Goal: Task Accomplishment & Management: Use online tool/utility

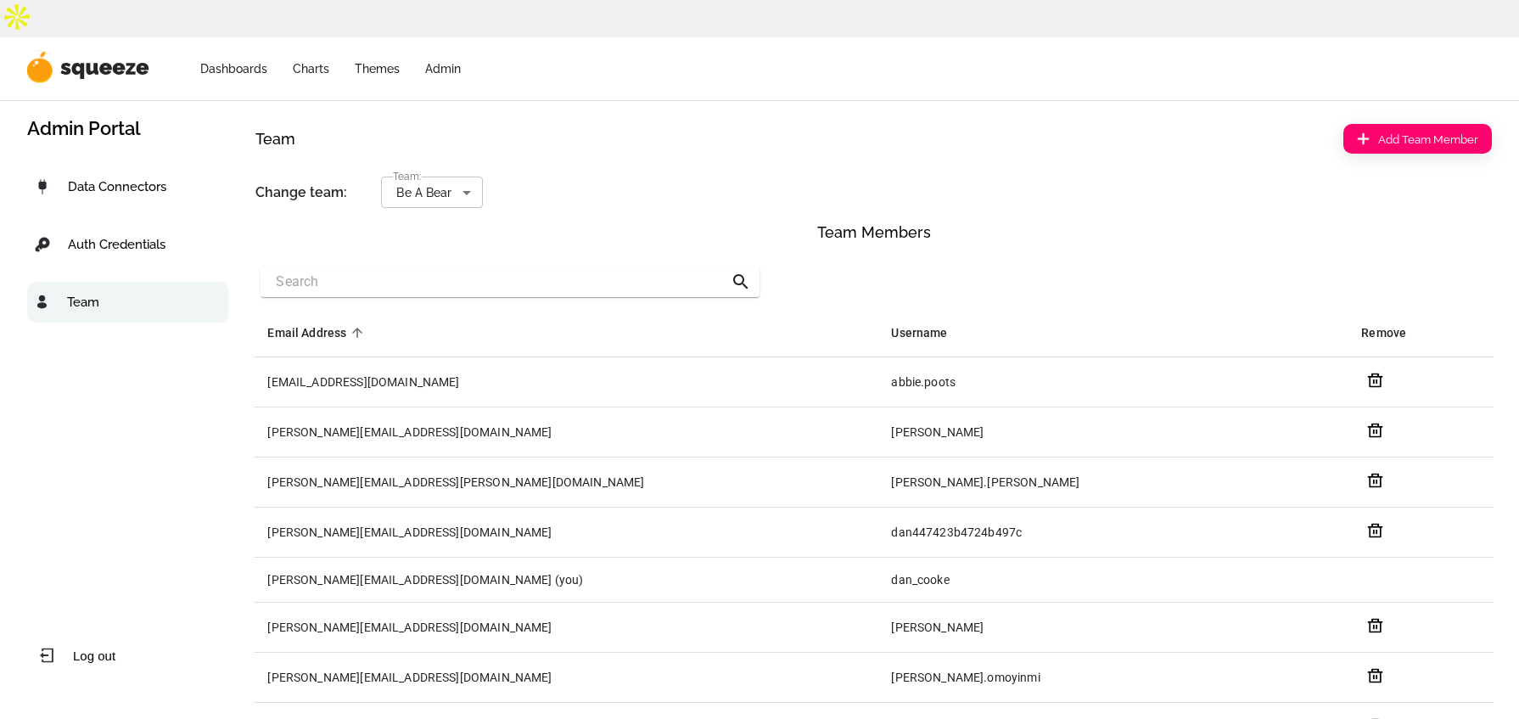
click at [79, 166] on div "Data Connectors" at bounding box center [127, 186] width 201 height 41
select select "50"
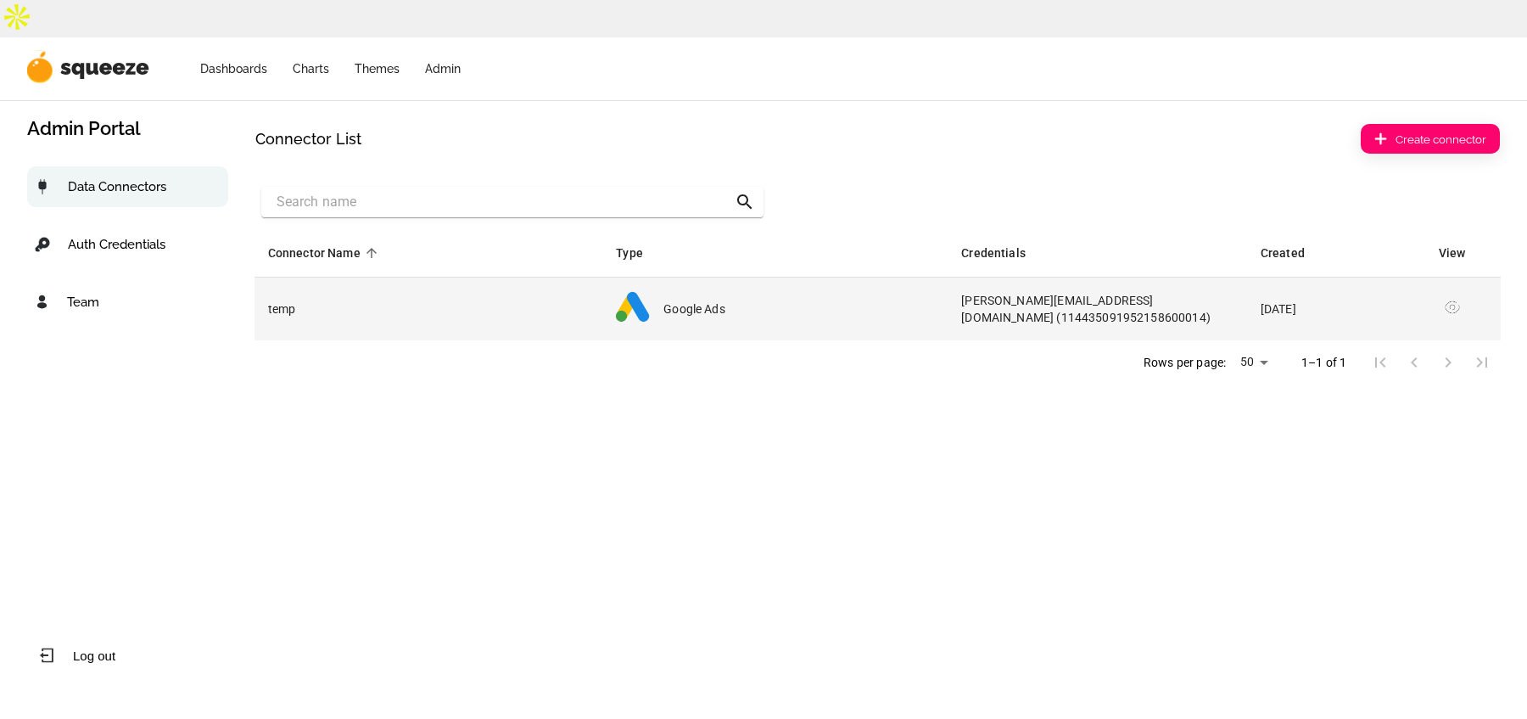
click at [1457, 299] on img "simple table" at bounding box center [1452, 307] width 17 height 17
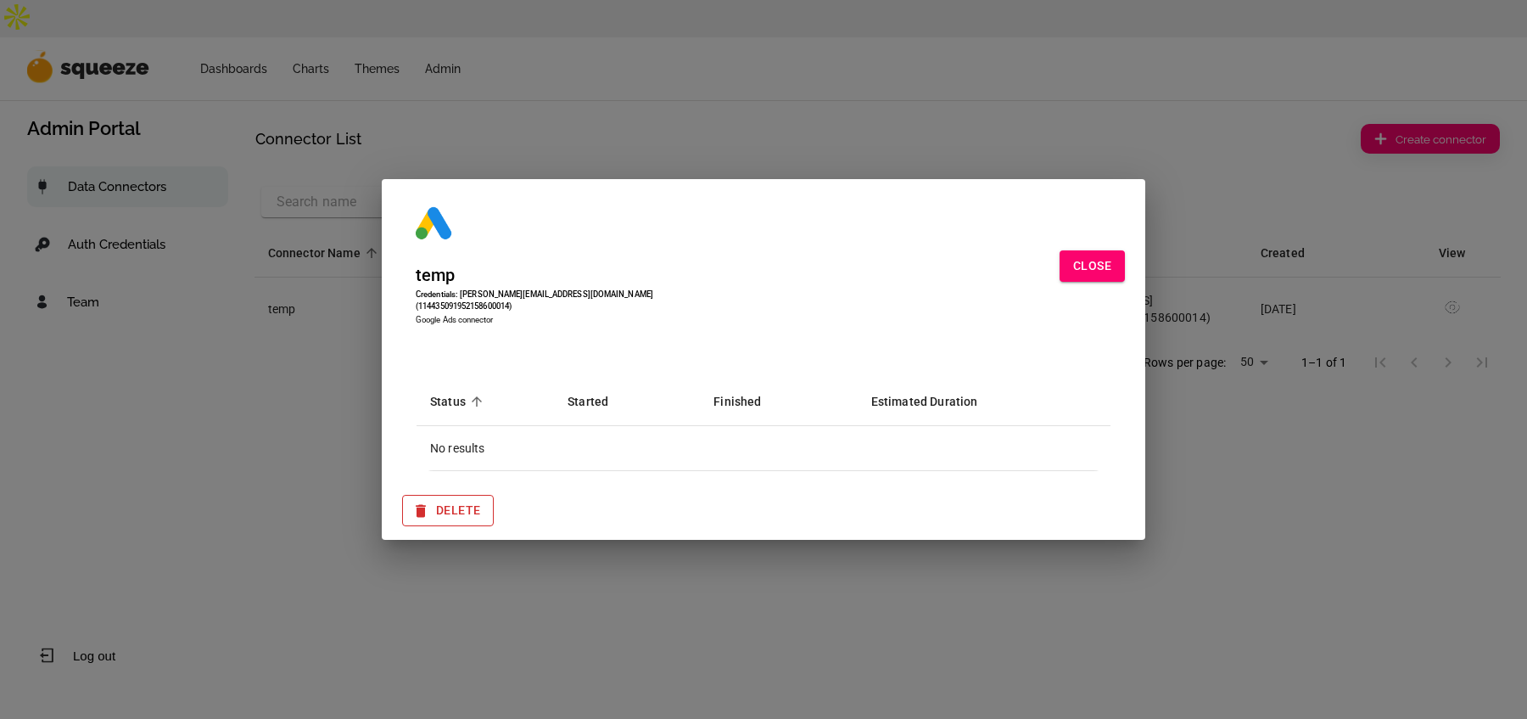
click at [457, 495] on button "Delete" at bounding box center [448, 510] width 92 height 31
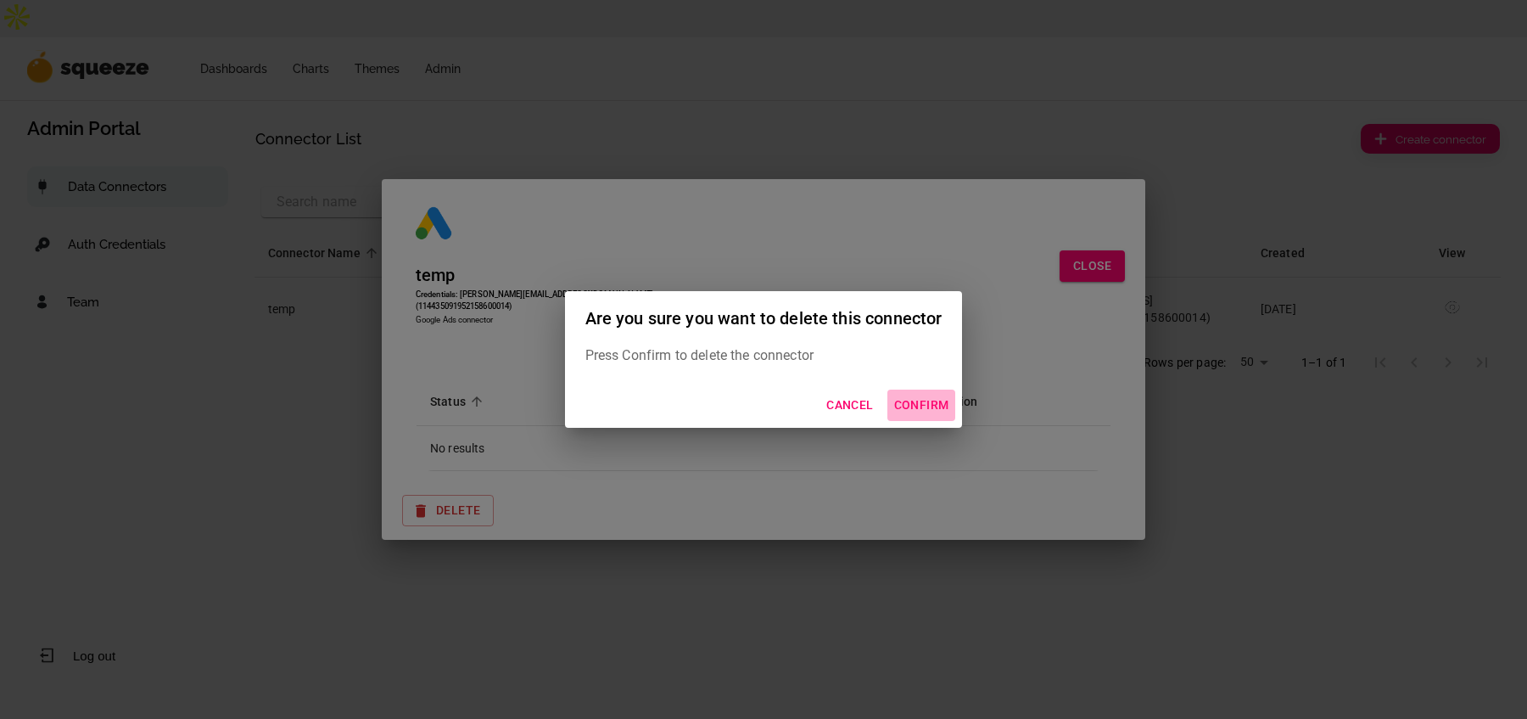
click at [915, 401] on button "Confirm" at bounding box center [921, 404] width 69 height 31
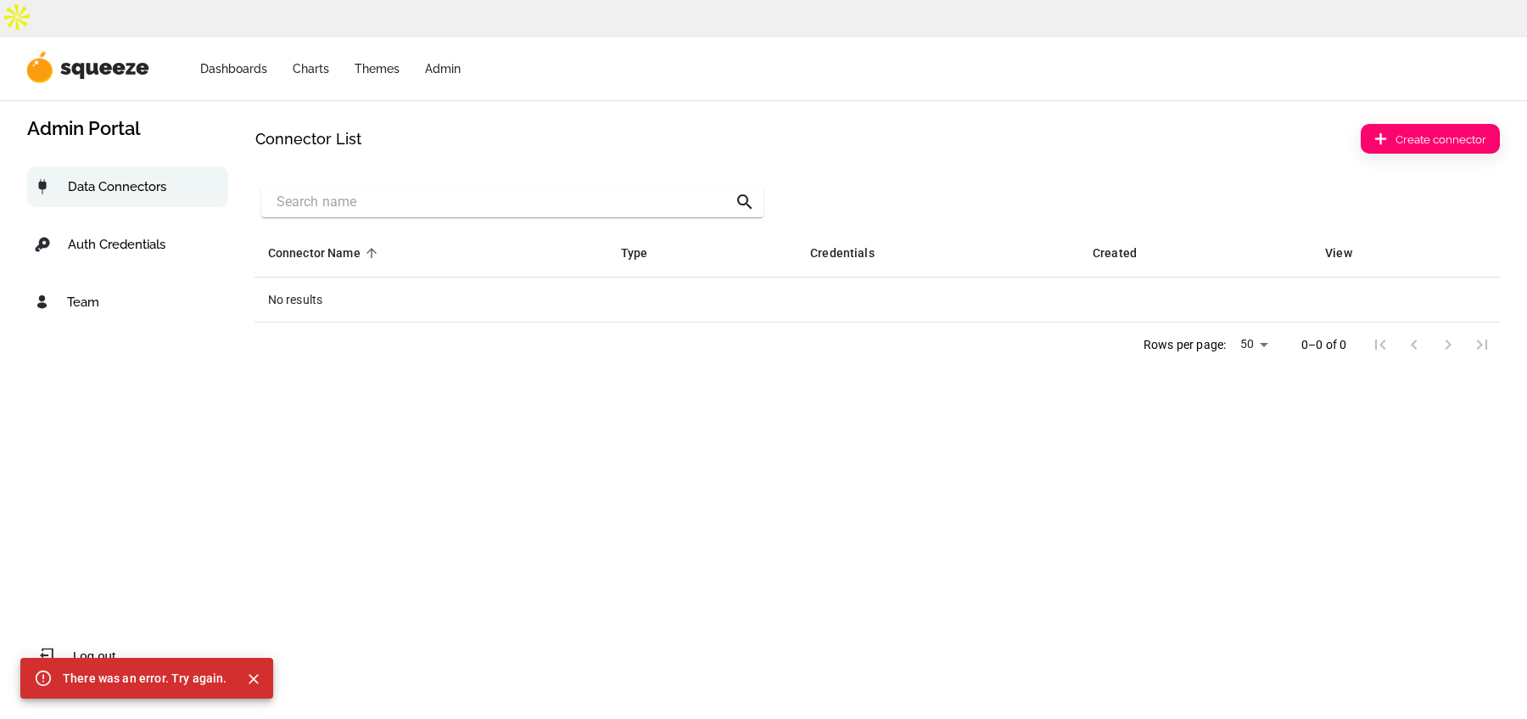
click at [70, 294] on p "Team" at bounding box center [83, 301] width 32 height 15
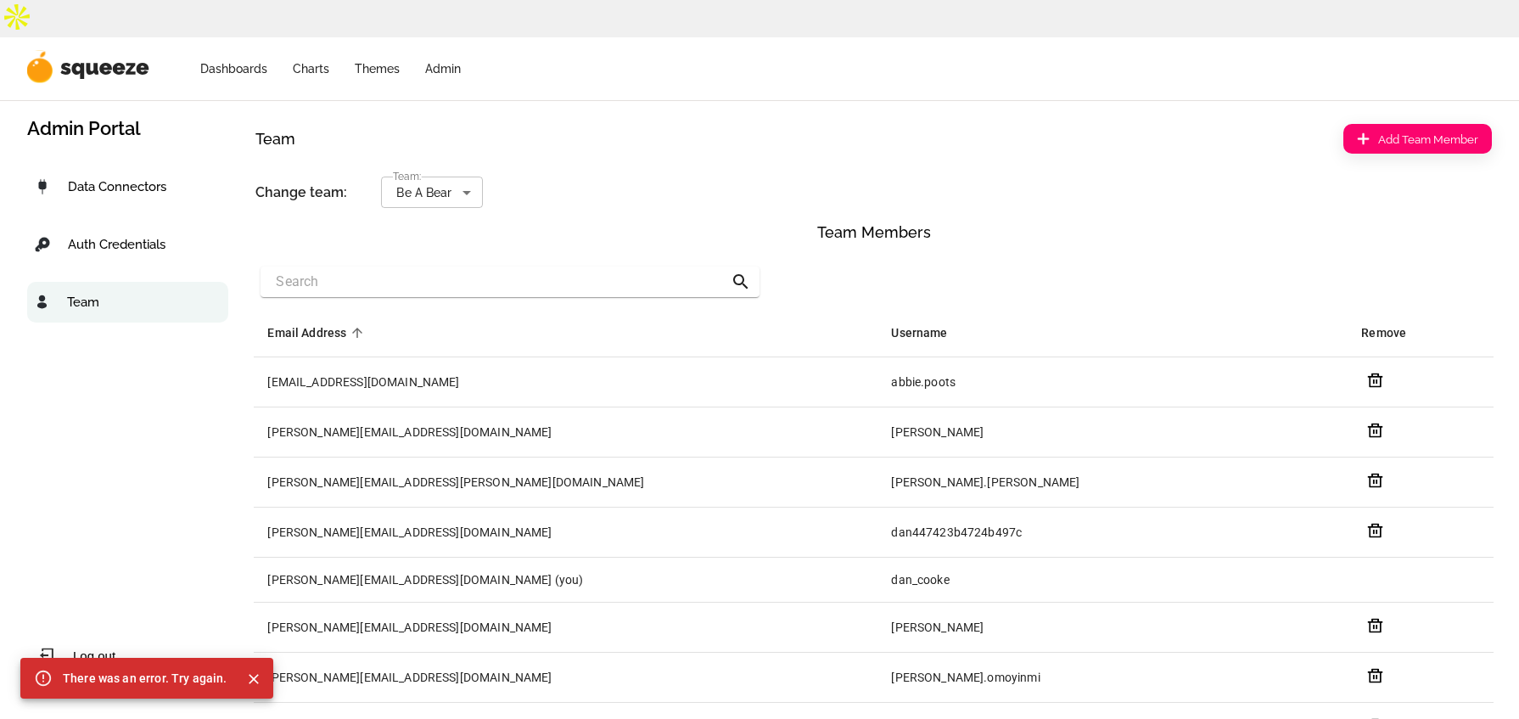
click at [423, 160] on body "Dashboards Charts Themes Admin Admin Portal Data Connectors Auth Credentials Te…" at bounding box center [759, 464] width 1519 height 928
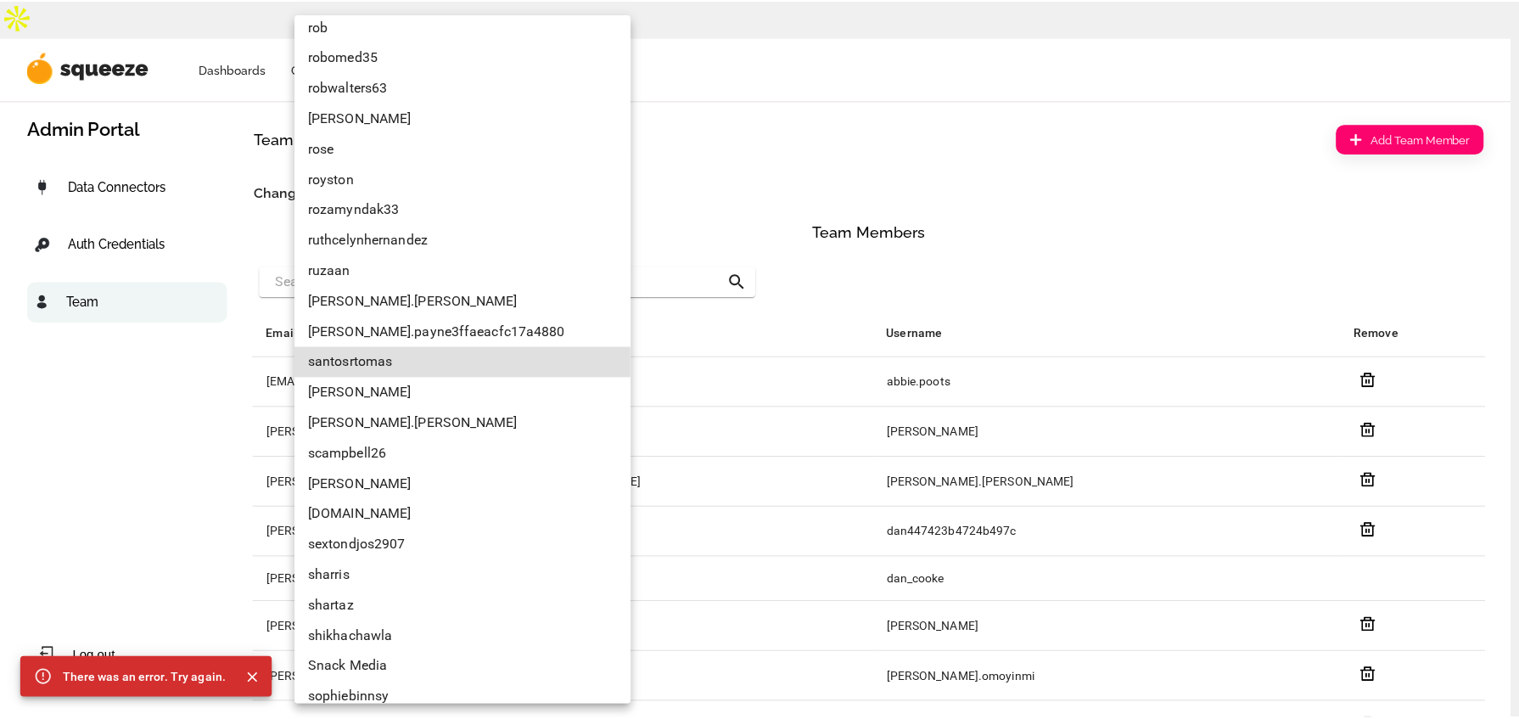
scroll to position [6851, 0]
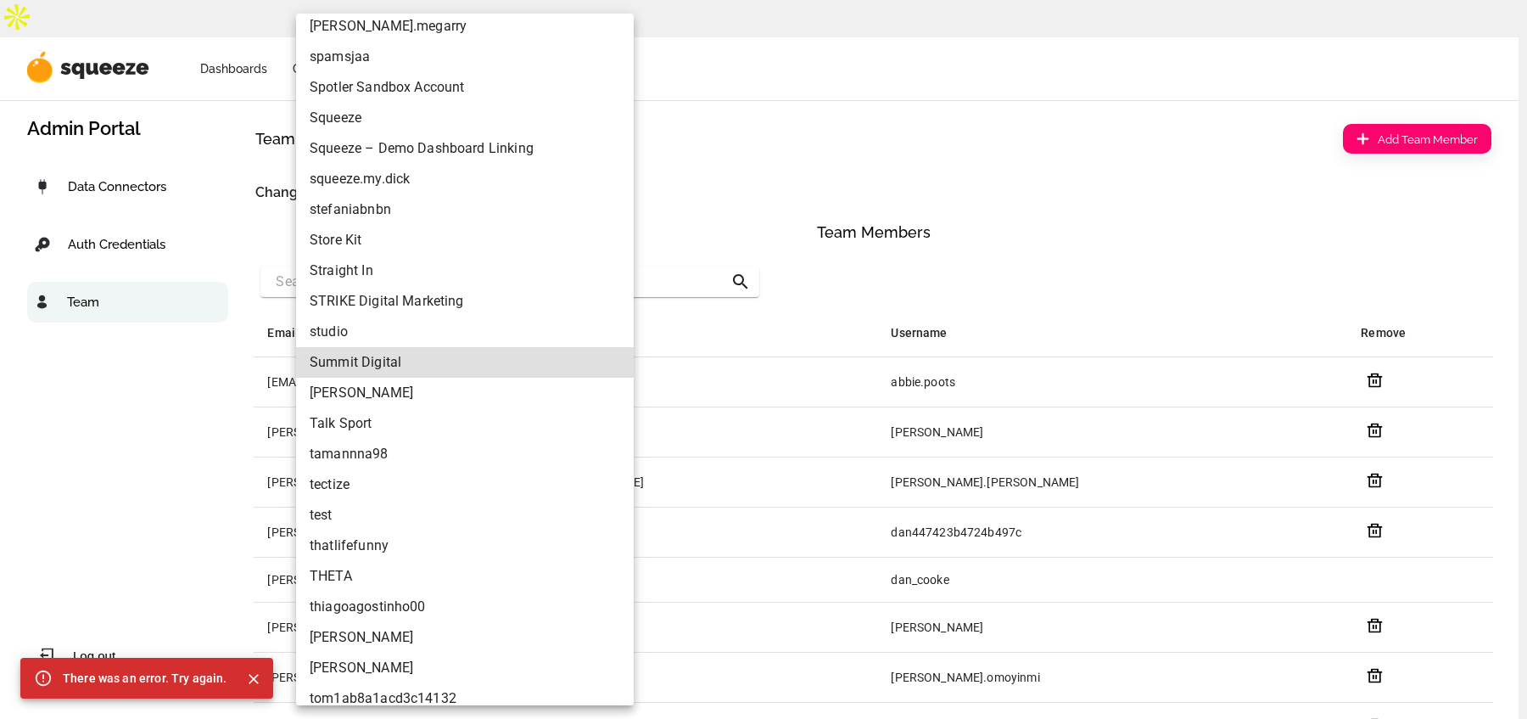
click at [375, 360] on li "Summit Digital" at bounding box center [465, 362] width 338 height 31
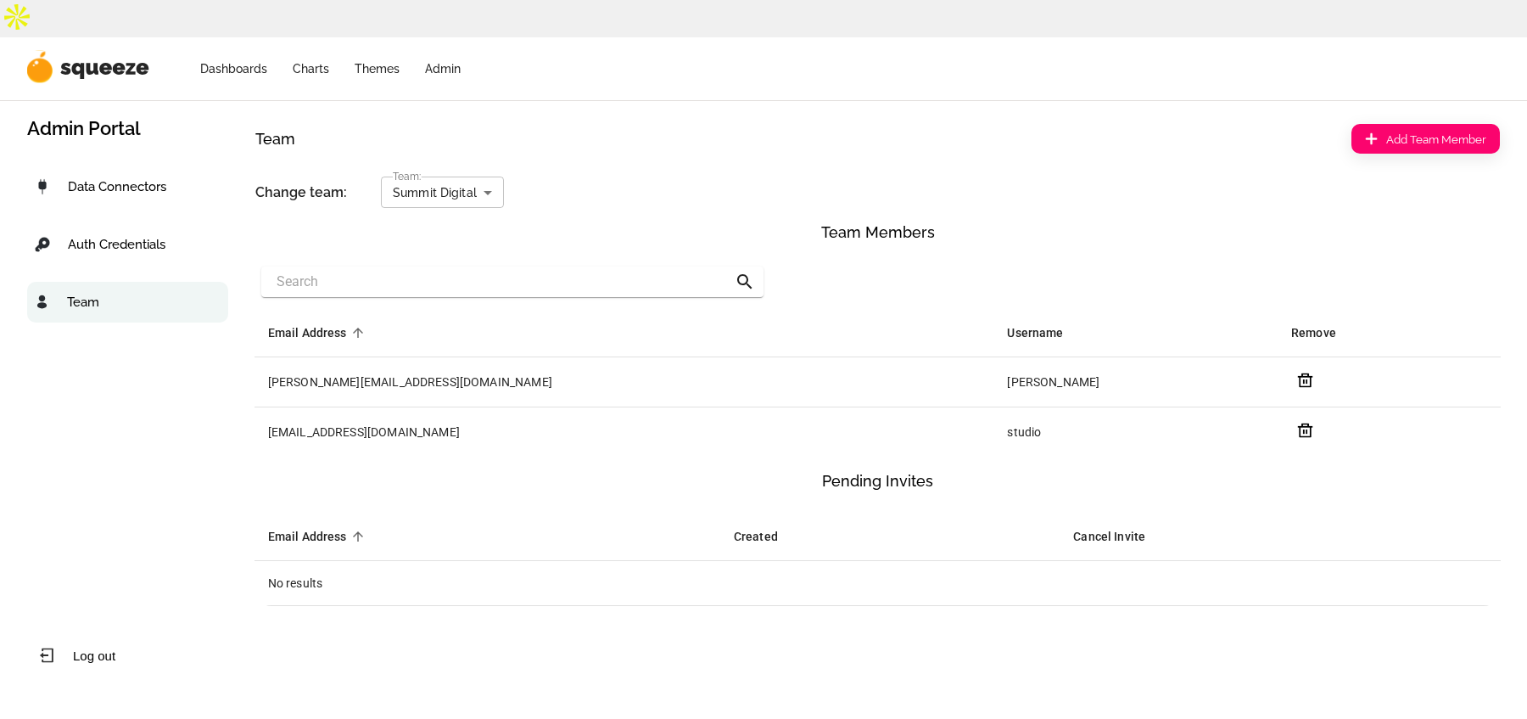
click at [93, 179] on p "Data Connectors" at bounding box center [117, 186] width 98 height 15
select select "50"
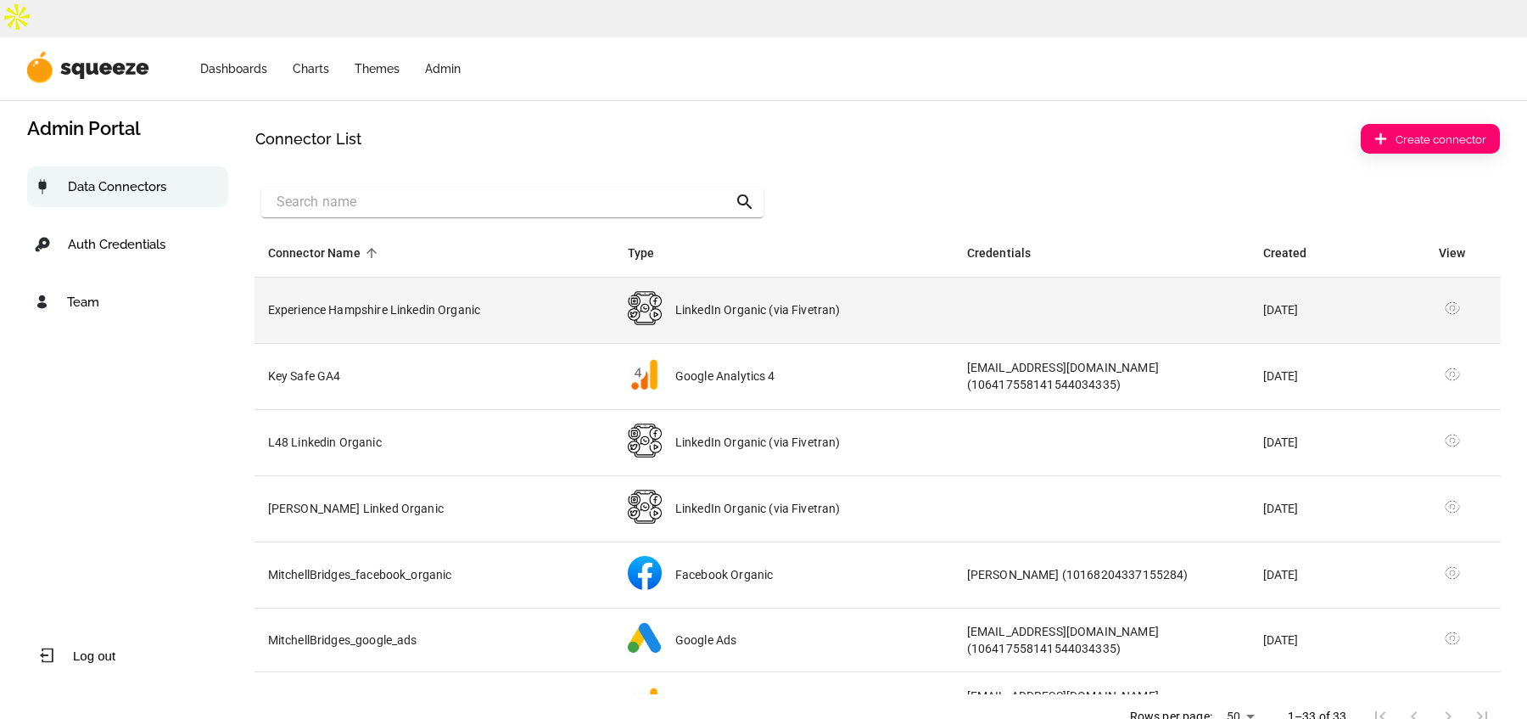
click at [1447, 300] on img "simple table" at bounding box center [1452, 308] width 17 height 17
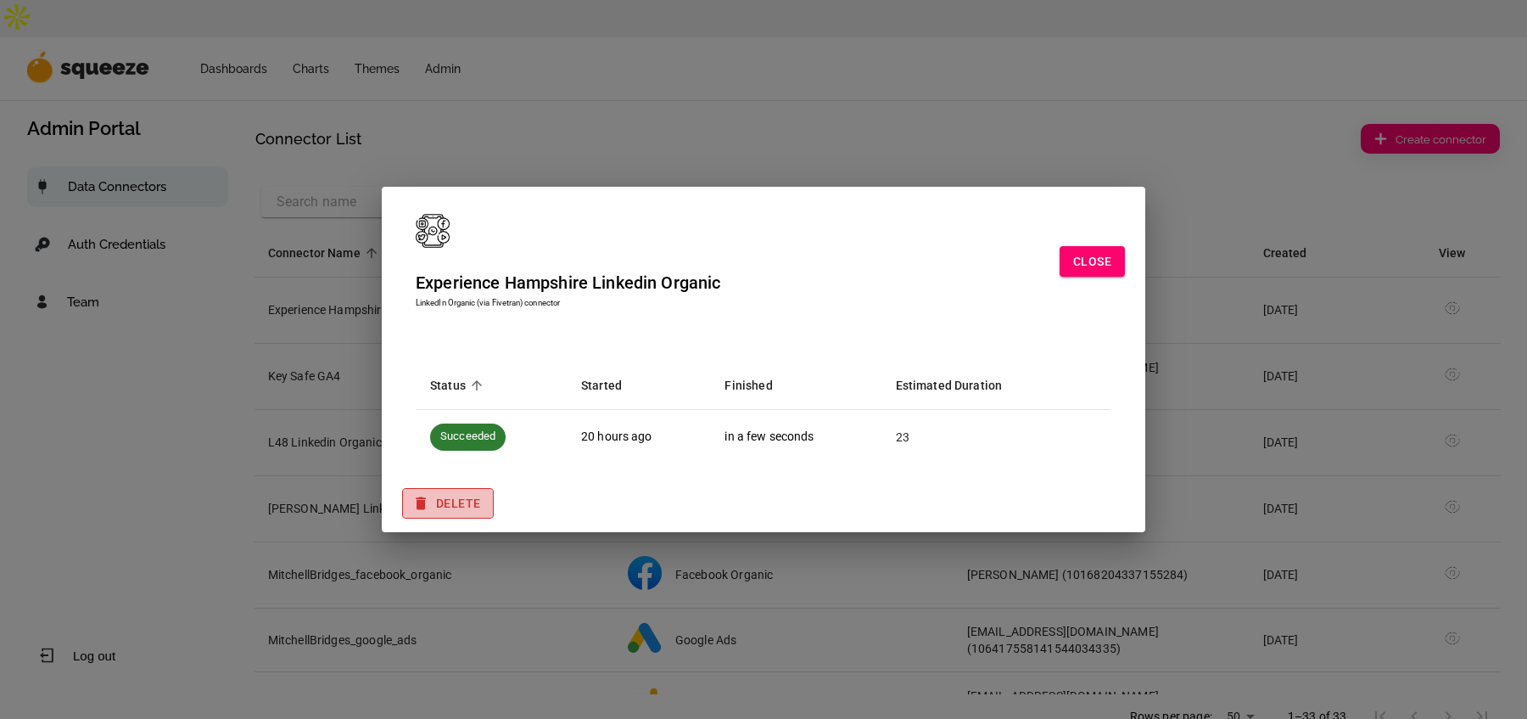
click at [442, 502] on button "Delete" at bounding box center [448, 503] width 92 height 31
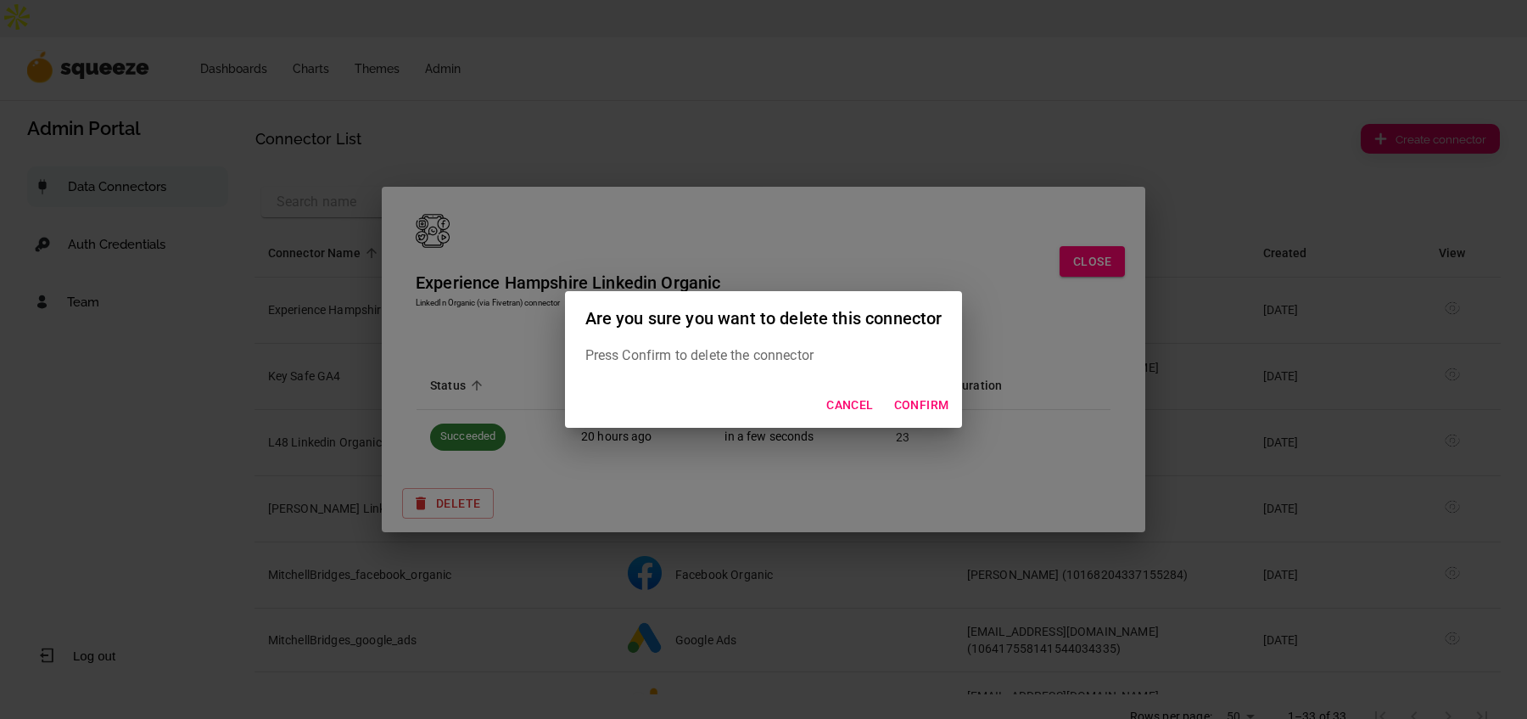
click at [856, 403] on button "Cancel" at bounding box center [850, 404] width 60 height 31
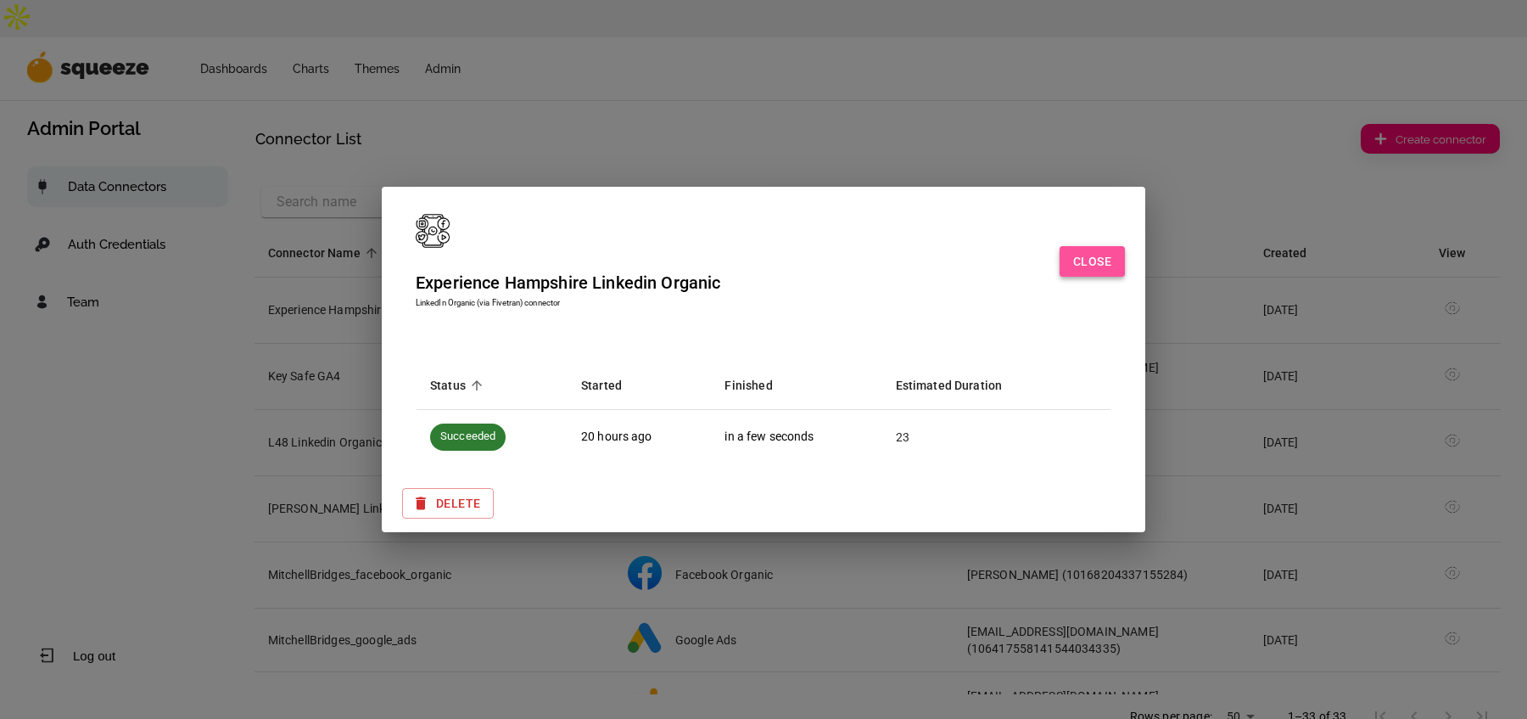
click at [1080, 264] on button "Close" at bounding box center [1092, 261] width 65 height 31
